Goal: Task Accomplishment & Management: Complete application form

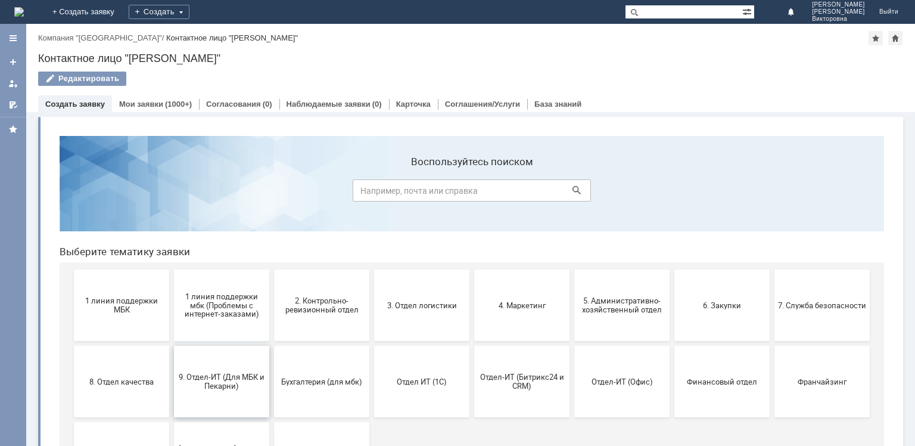
drag, startPoint x: 235, startPoint y: 396, endPoint x: 284, endPoint y: 519, distance: 132.7
click at [235, 396] on button "9. Отдел-ИТ (Для МБК и Пекарни)" at bounding box center [221, 382] width 95 height 72
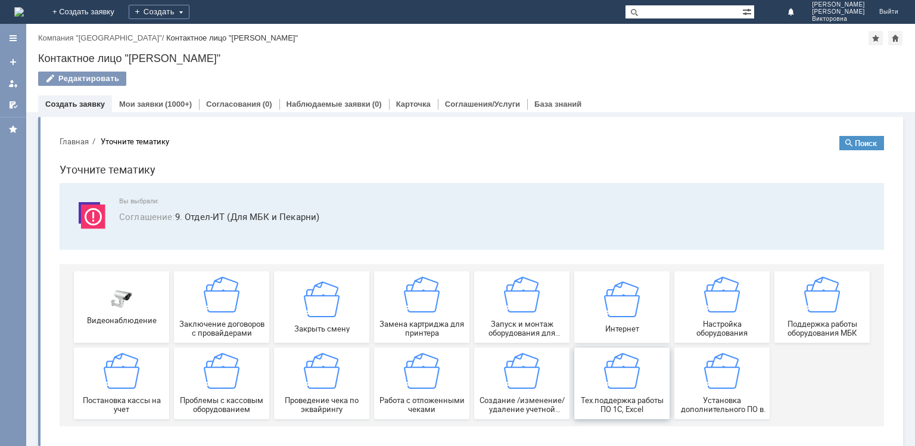
click at [617, 381] on img at bounding box center [622, 371] width 36 height 36
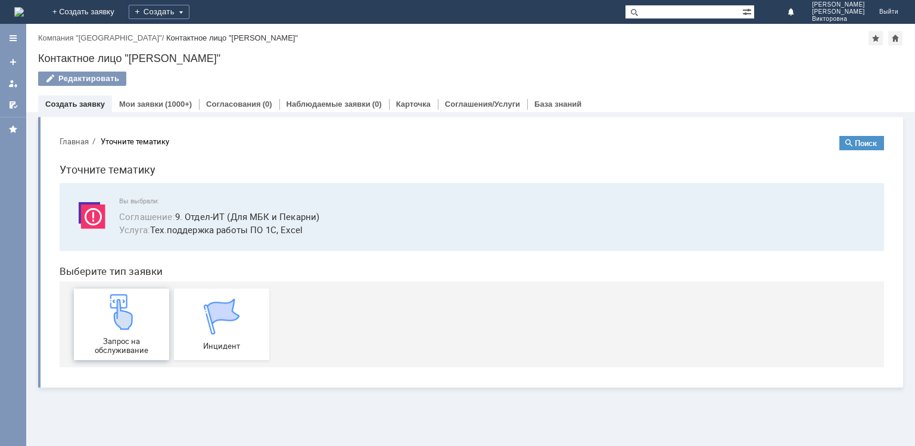
click at [110, 327] on img at bounding box center [122, 312] width 36 height 36
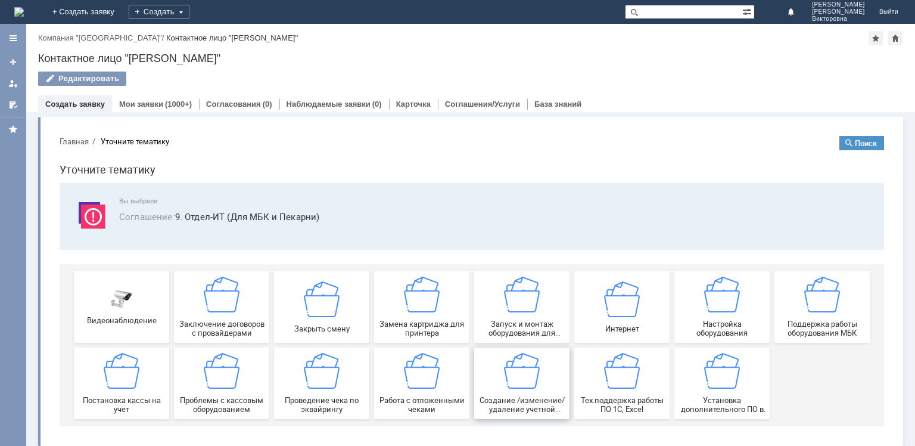
click at [517, 375] on img at bounding box center [522, 371] width 36 height 36
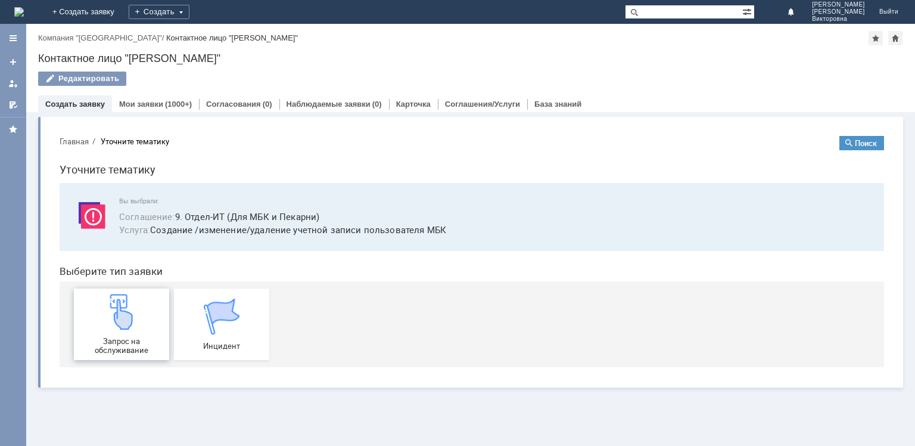
click at [117, 325] on img at bounding box center [122, 312] width 36 height 36
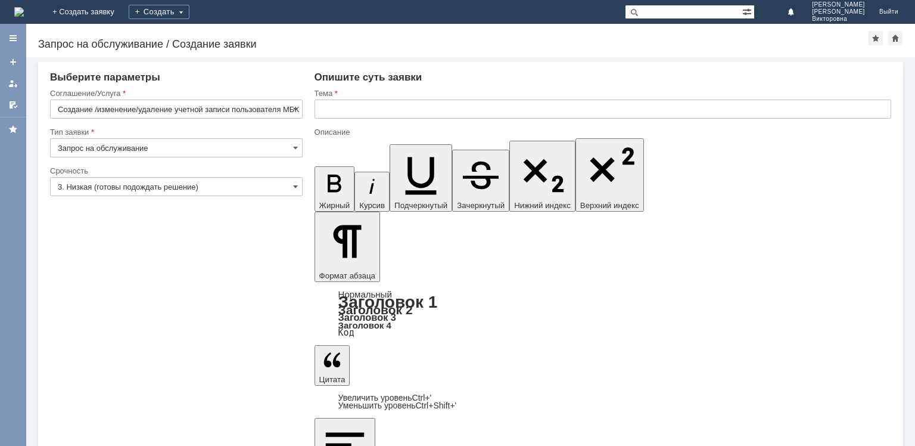
click at [337, 104] on input "text" at bounding box center [603, 109] width 577 height 19
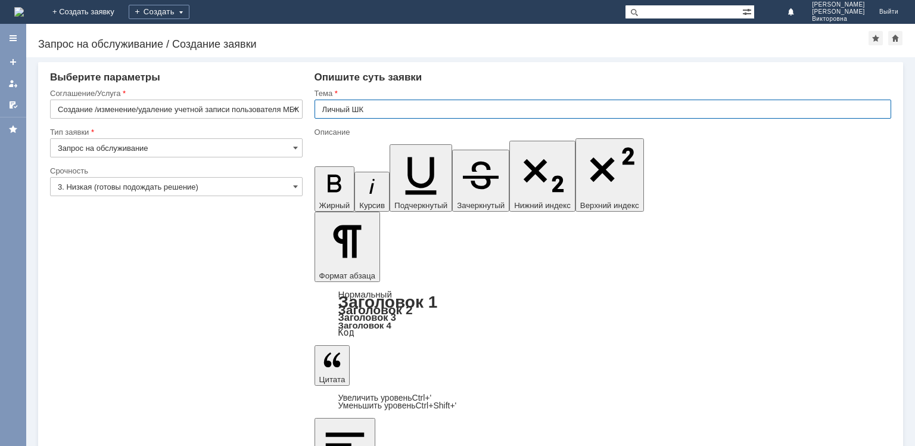
type input "Личный ШК"
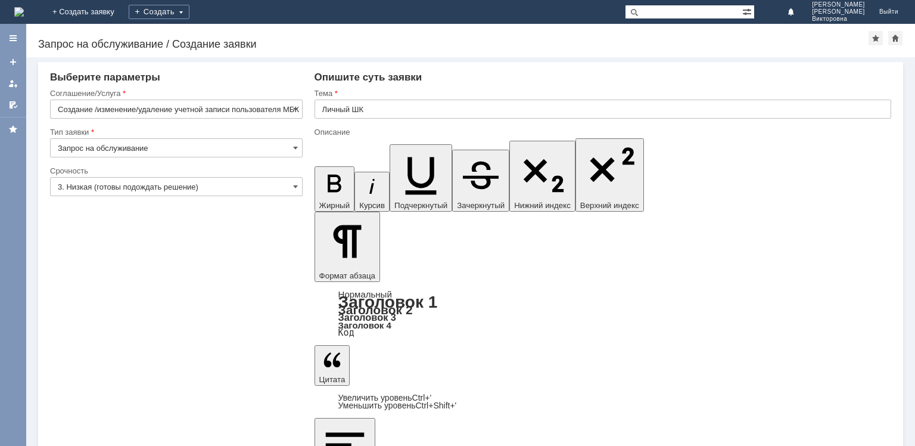
drag, startPoint x: 493, startPoint y: 3555, endPoint x: 600, endPoint y: 3554, distance: 106.7
copy div "на Челябинск 2,3,4,5,6,7,9"
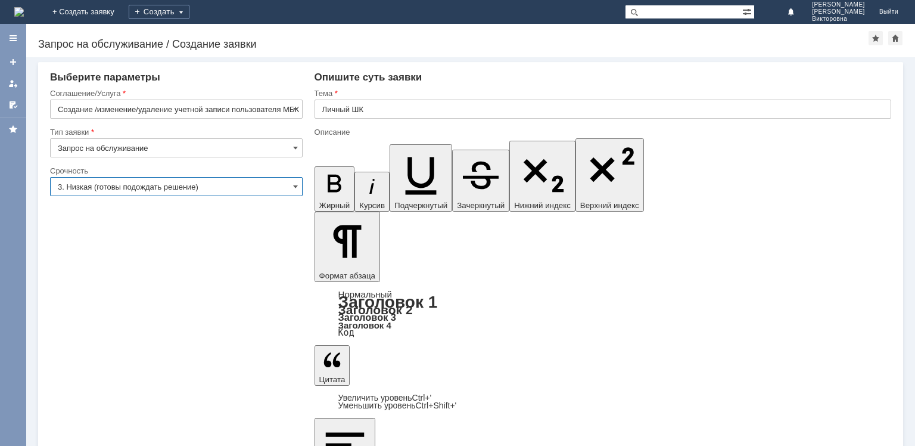
click at [124, 191] on input "3. Низкая (готовы подождать решение)" at bounding box center [176, 186] width 253 height 19
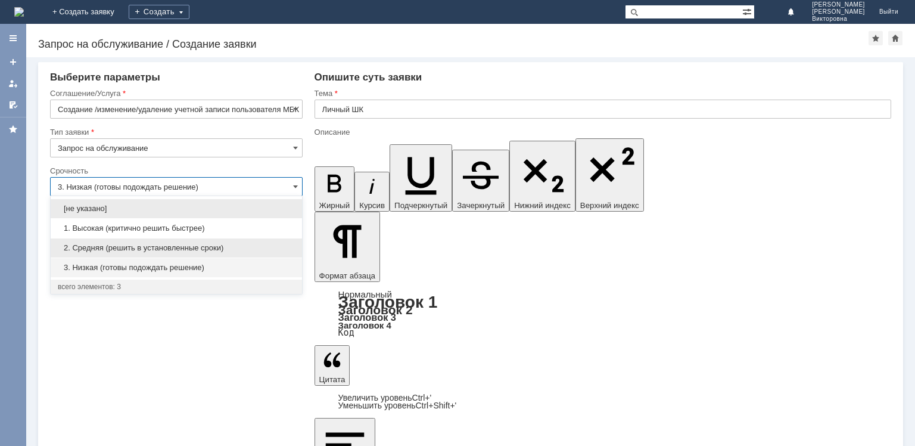
click at [123, 249] on span "2. Средняя (решить в установленные сроки)" at bounding box center [176, 248] width 237 height 10
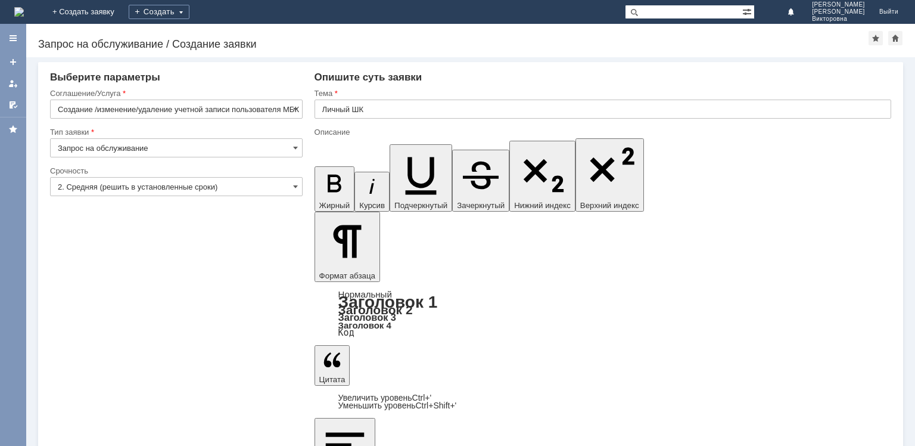
type input "2. Средняя (решить в установленные сроки)"
